Goal: Transaction & Acquisition: Purchase product/service

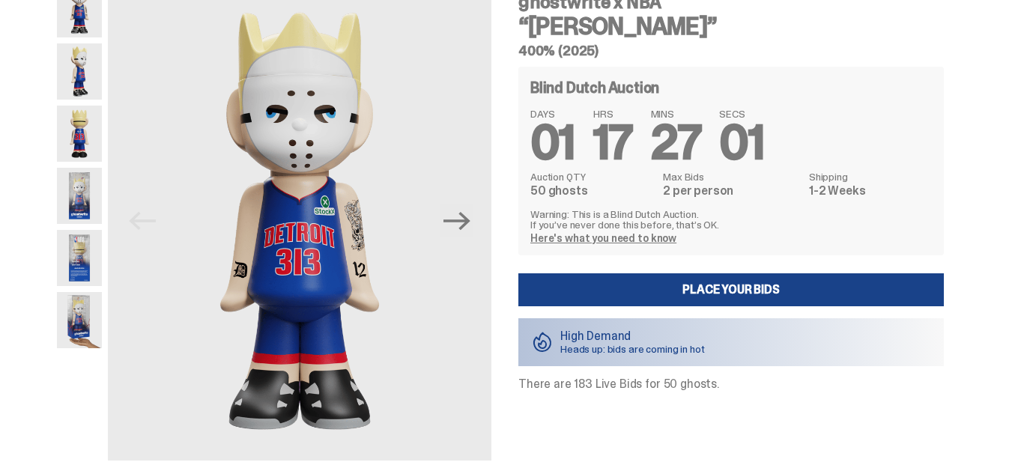
scroll to position [79, 0]
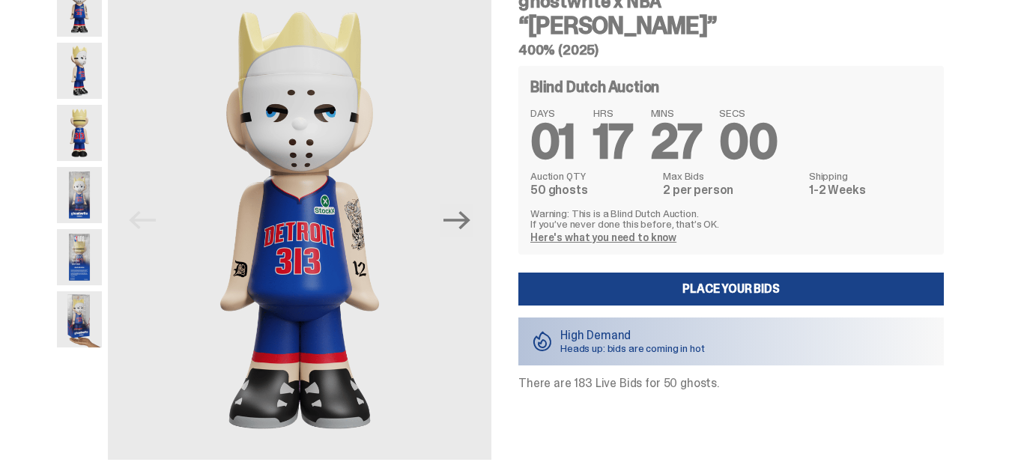
click at [93, 309] on img at bounding box center [79, 319] width 45 height 56
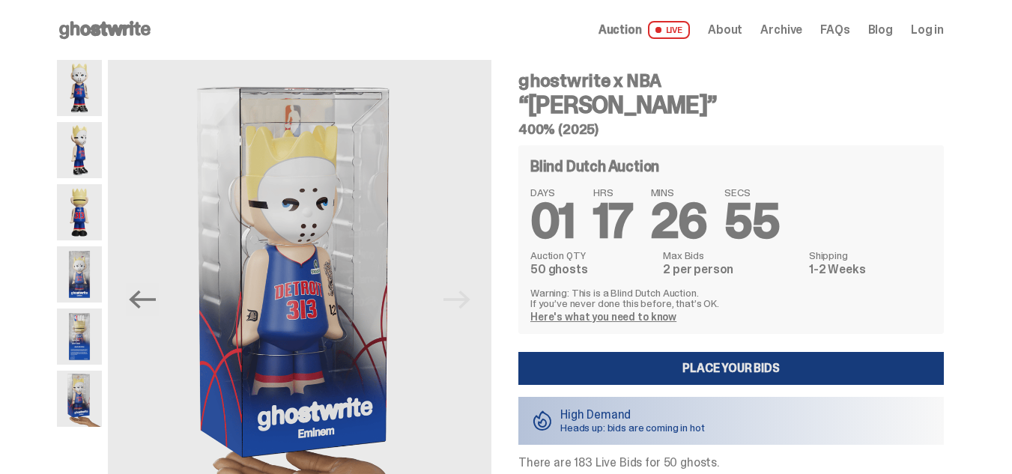
click at [895, 353] on link "Place your Bids" at bounding box center [730, 368] width 425 height 33
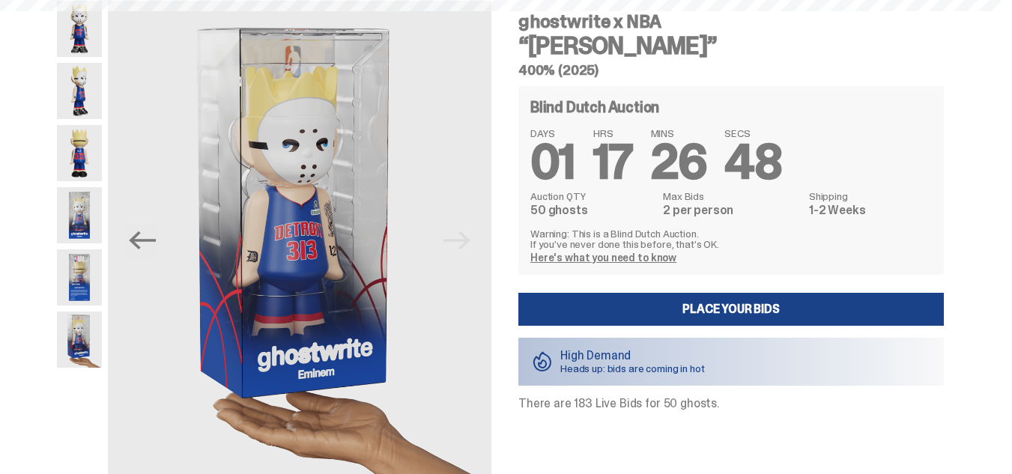
scroll to position [1, 0]
